Goal: Task Accomplishment & Management: Manage account settings

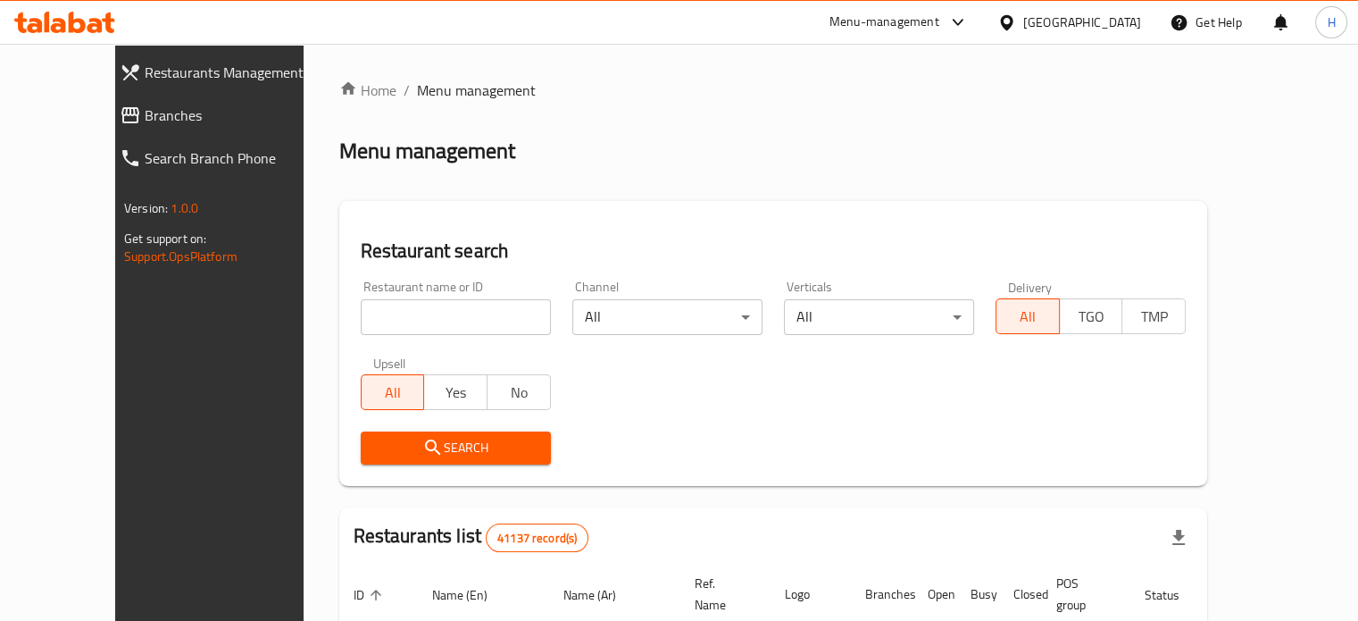
click at [361, 321] on input "search" at bounding box center [456, 317] width 190 height 36
paste input "658478"
type input "658478"
click button "Search" at bounding box center [456, 447] width 190 height 33
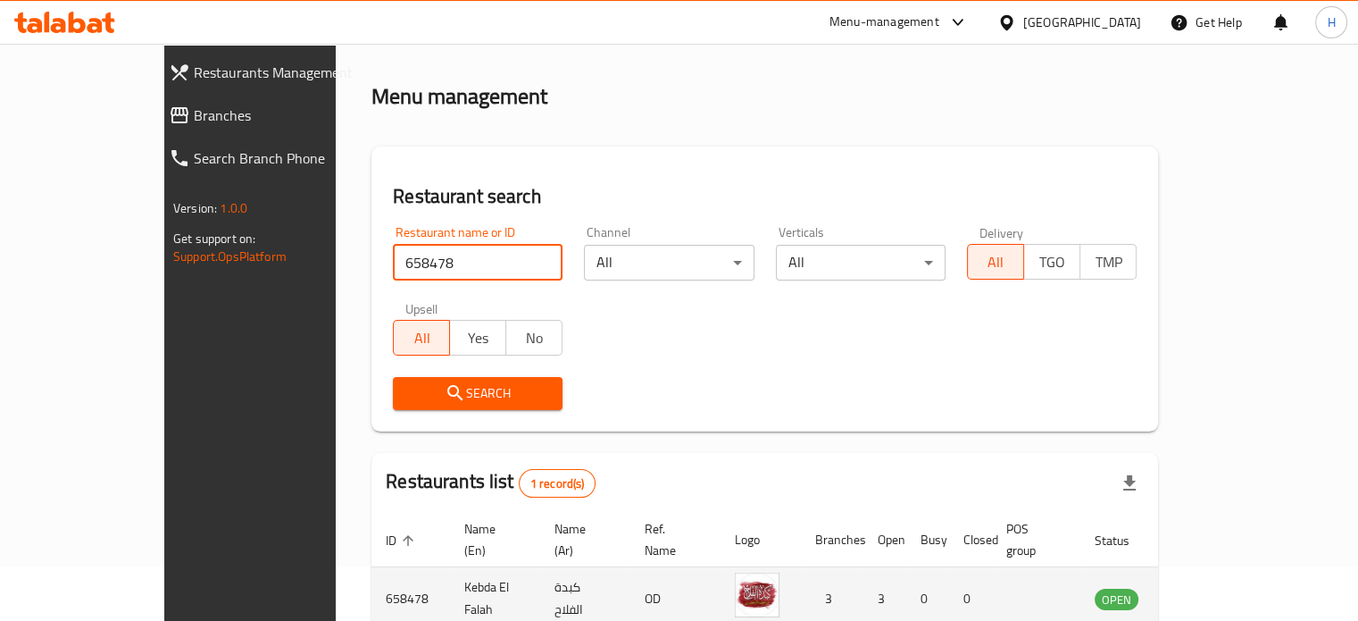
scroll to position [139, 0]
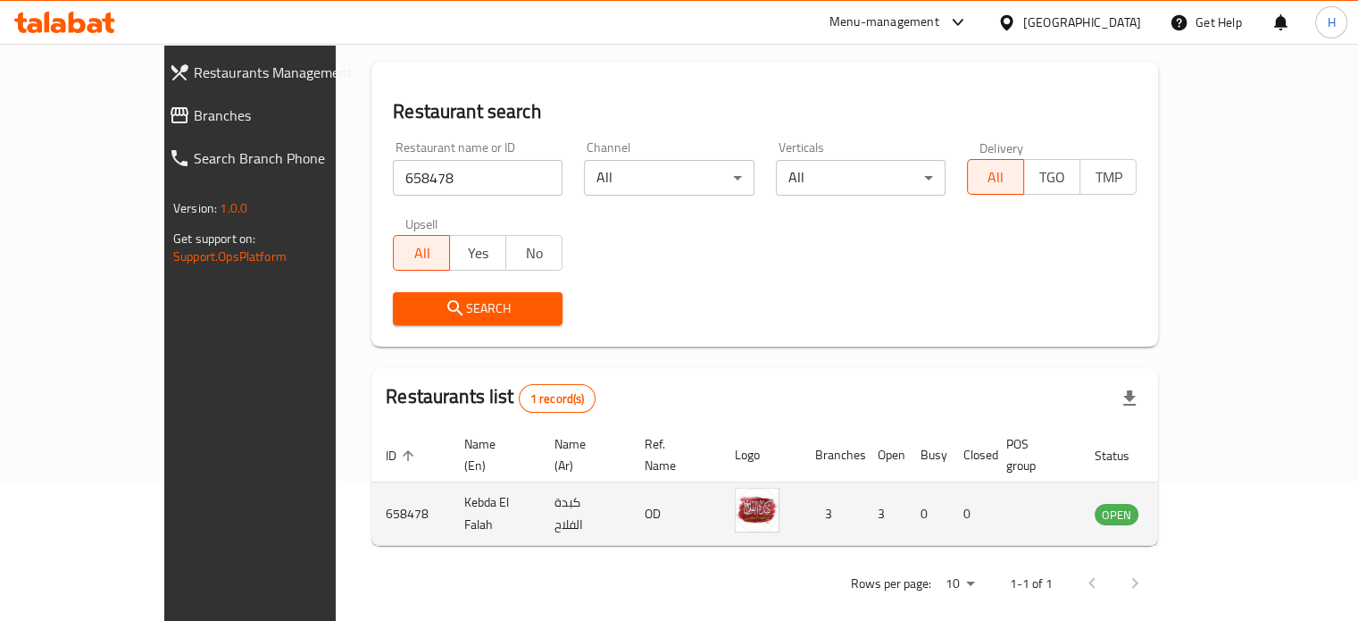
click at [1236, 485] on td "enhanced table" at bounding box center [1205, 513] width 62 height 63
click at [1236, 488] on td "enhanced table" at bounding box center [1205, 513] width 62 height 63
click at [1210, 503] on icon "enhanced table" at bounding box center [1199, 513] width 21 height 21
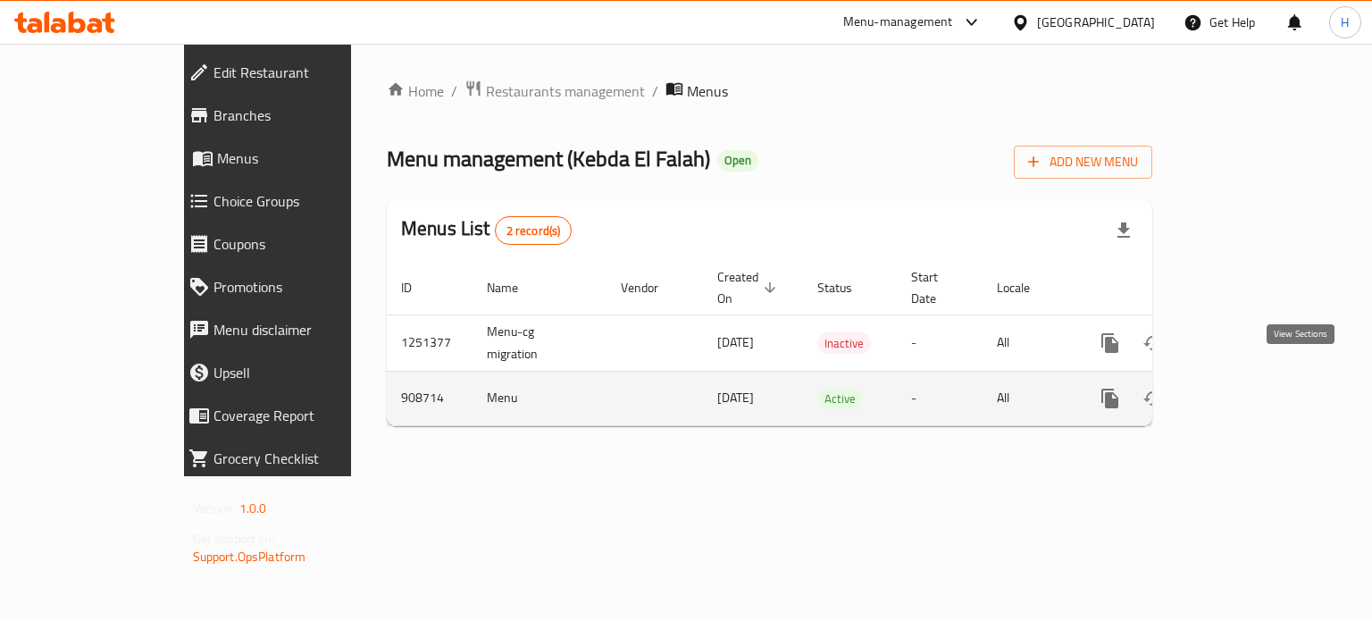
click at [1260, 377] on link "enhanced table" at bounding box center [1238, 398] width 43 height 43
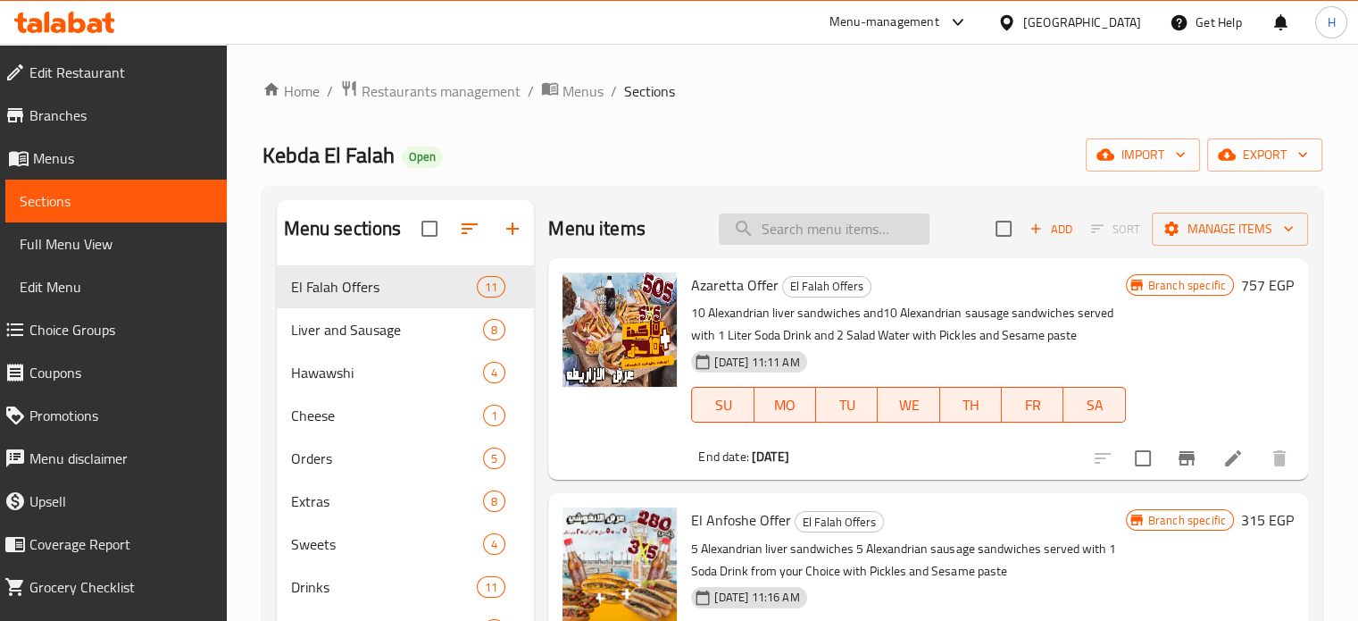
click at [832, 231] on input "search" at bounding box center [824, 228] width 211 height 31
type input "'"
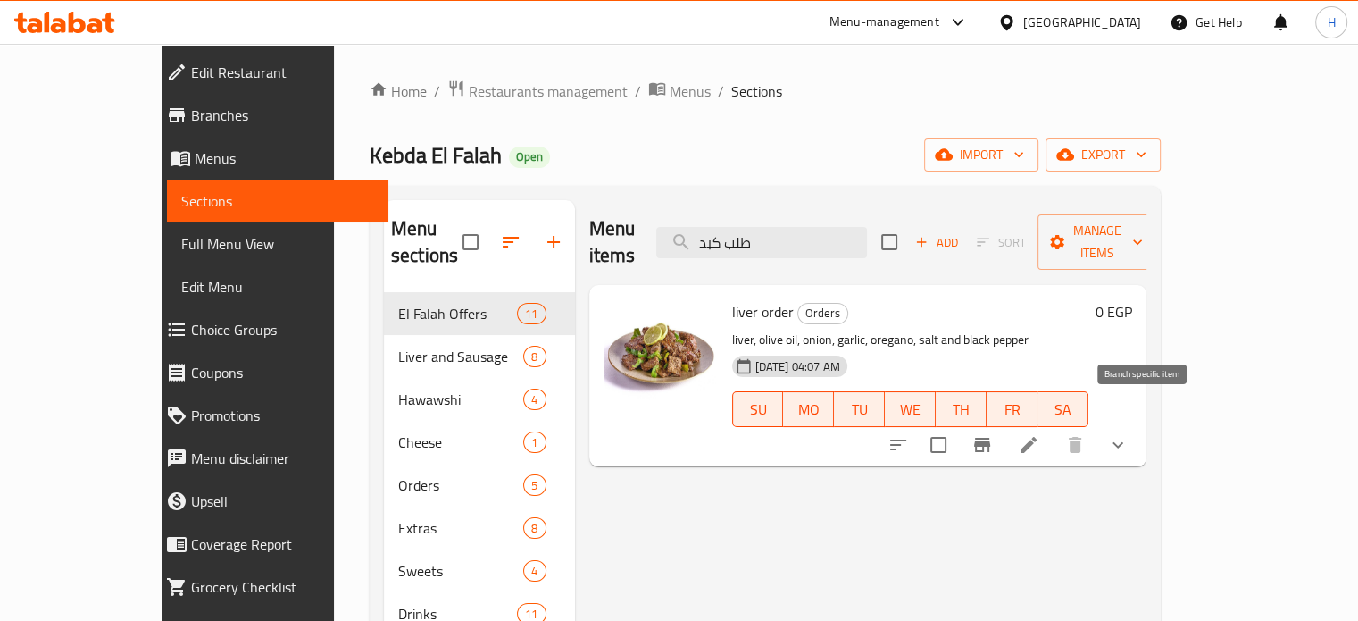
type input "طلب كبد"
click at [1037, 437] on icon at bounding box center [1029, 445] width 16 height 16
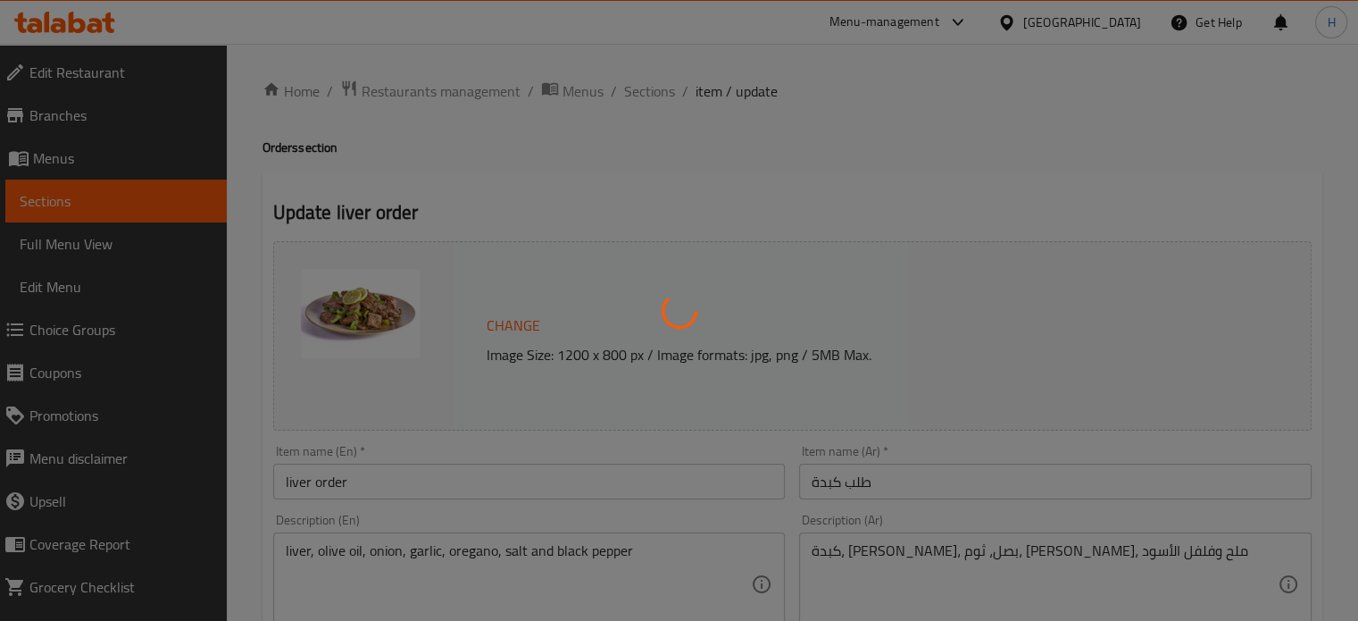
scroll to position [179, 0]
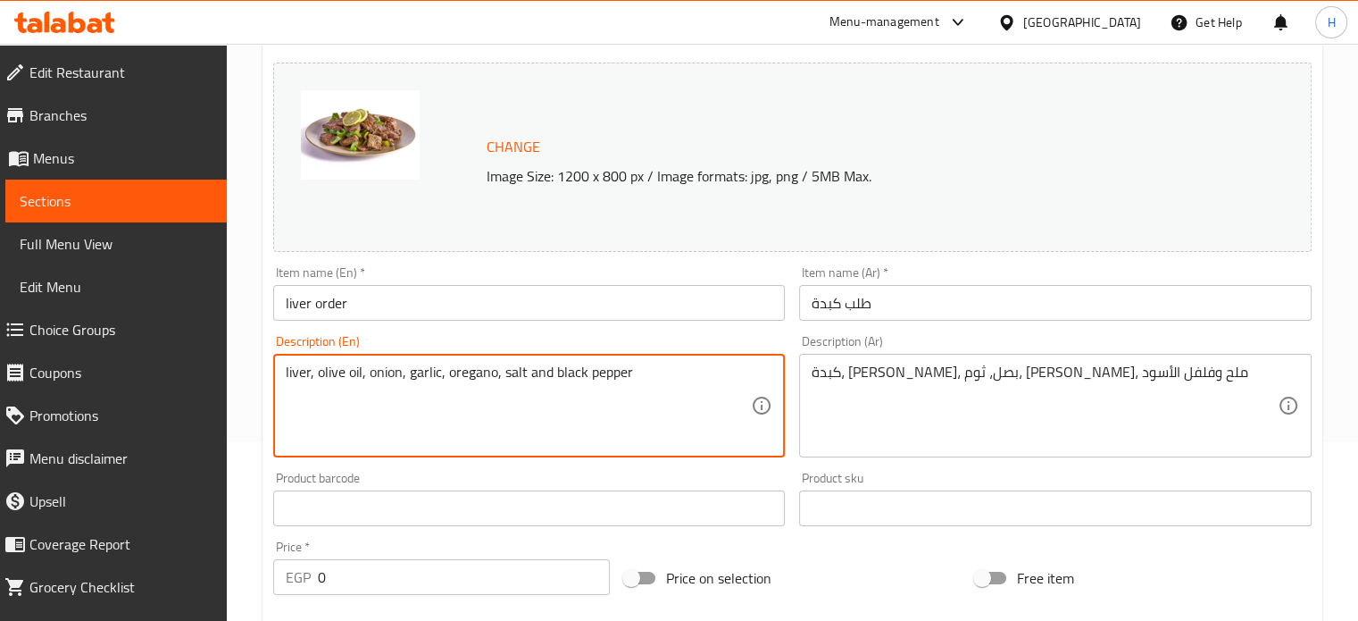
click at [391, 373] on textarea "liver, olive oil, onion, garlic, oregano, salt and black pepper" at bounding box center [519, 405] width 466 height 85
type textarea "liver, olive oil, garlic, oregano, salt and black pepper"
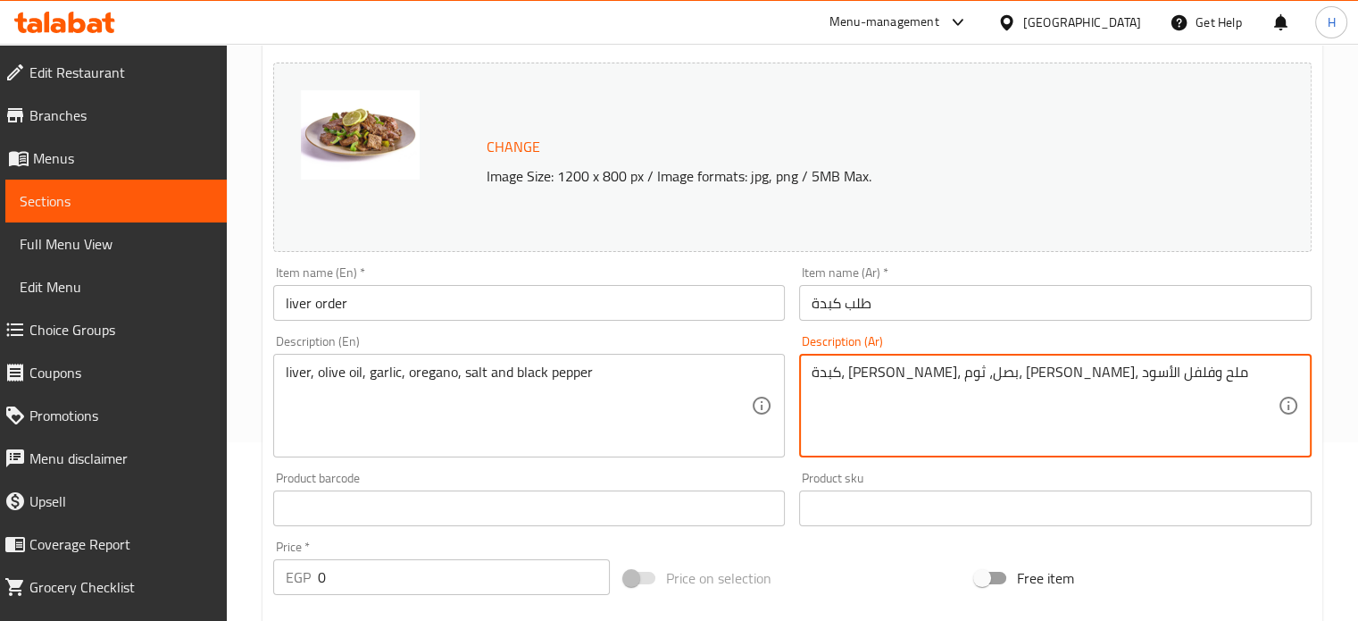
click at [1014, 373] on textarea "كبدة، [PERSON_NAME]، بصل، ثوم، [PERSON_NAME]، ملح وفلفل الأسود" at bounding box center [1045, 405] width 466 height 85
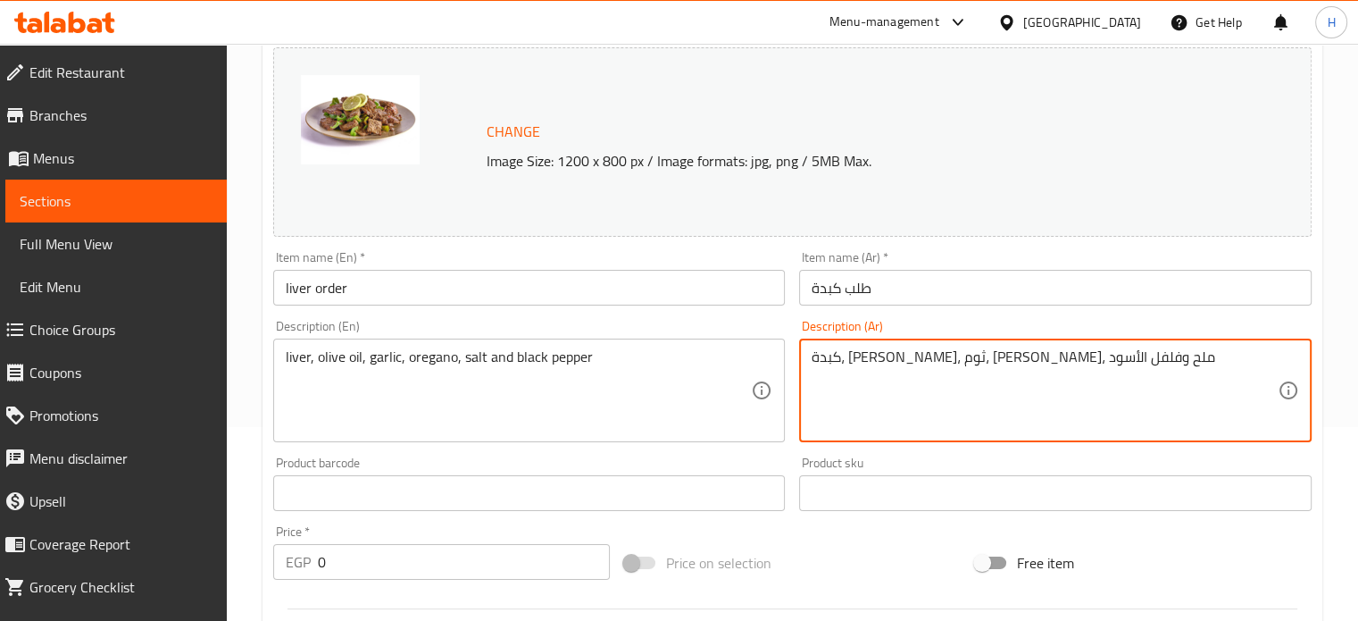
scroll to position [665, 0]
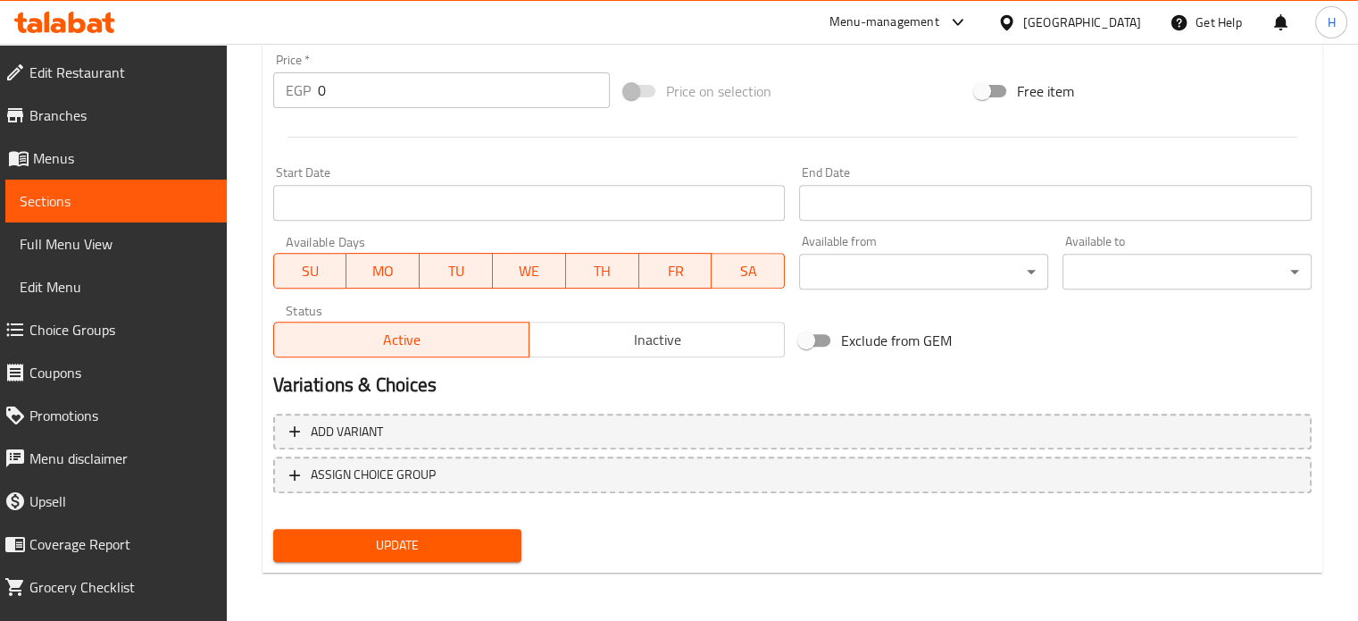
type textarea "كبدة، [PERSON_NAME]، ثوم، [PERSON_NAME]، ملح وفلفل الأسود"
click at [463, 550] on span "Update" at bounding box center [398, 545] width 221 height 22
